Goal: Task Accomplishment & Management: Manage account settings

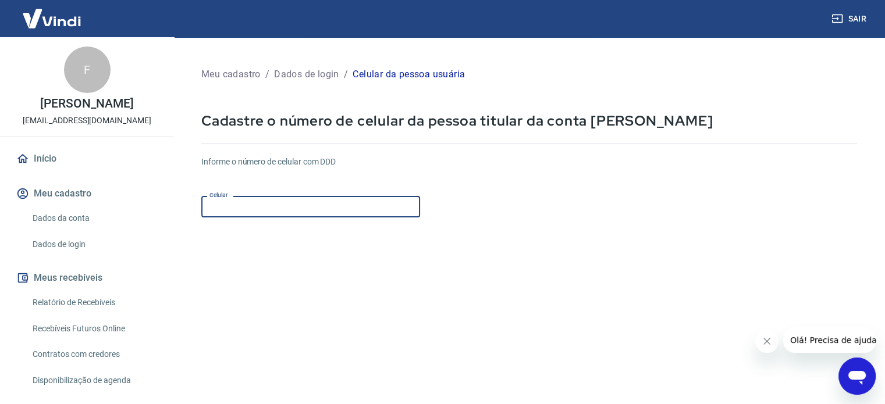
click at [228, 208] on input "Celular" at bounding box center [310, 207] width 219 height 22
type input "(11) 98753-5689"
click at [756, 274] on form "Informe o número de celular com DDD Celular (11) 98753-5689 Celular Continuar C…" at bounding box center [529, 317] width 656 height 340
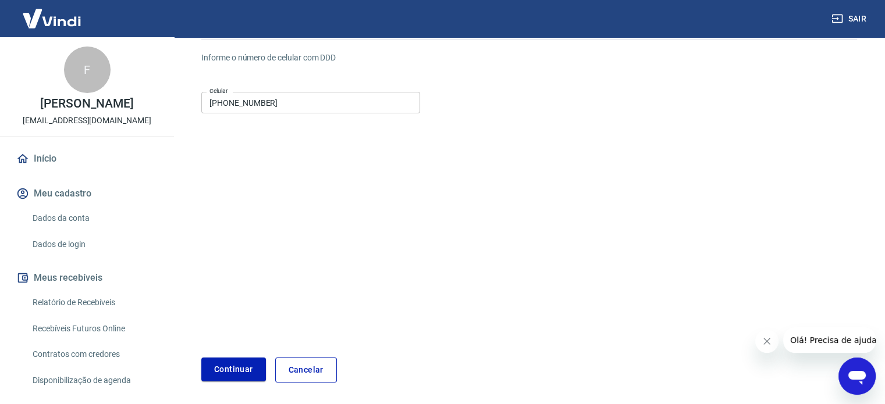
scroll to position [132, 0]
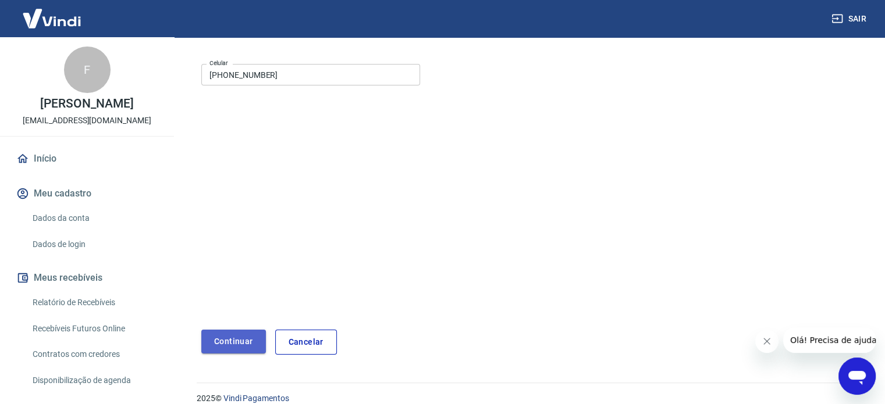
click at [237, 342] on button "Continuar" at bounding box center [233, 342] width 65 height 24
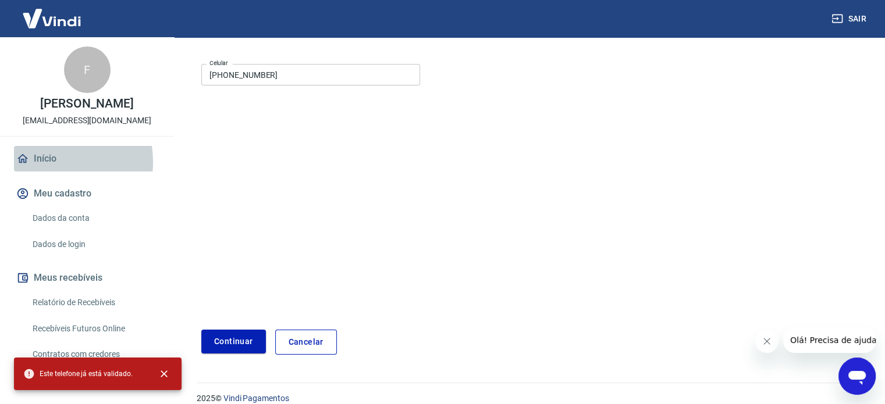
click at [38, 162] on link "Início" at bounding box center [87, 159] width 146 height 26
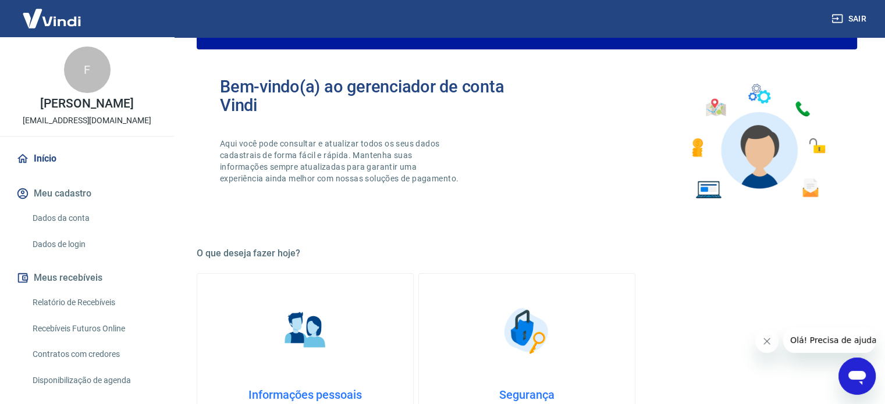
scroll to position [621, 0]
